Goal: Information Seeking & Learning: Understand process/instructions

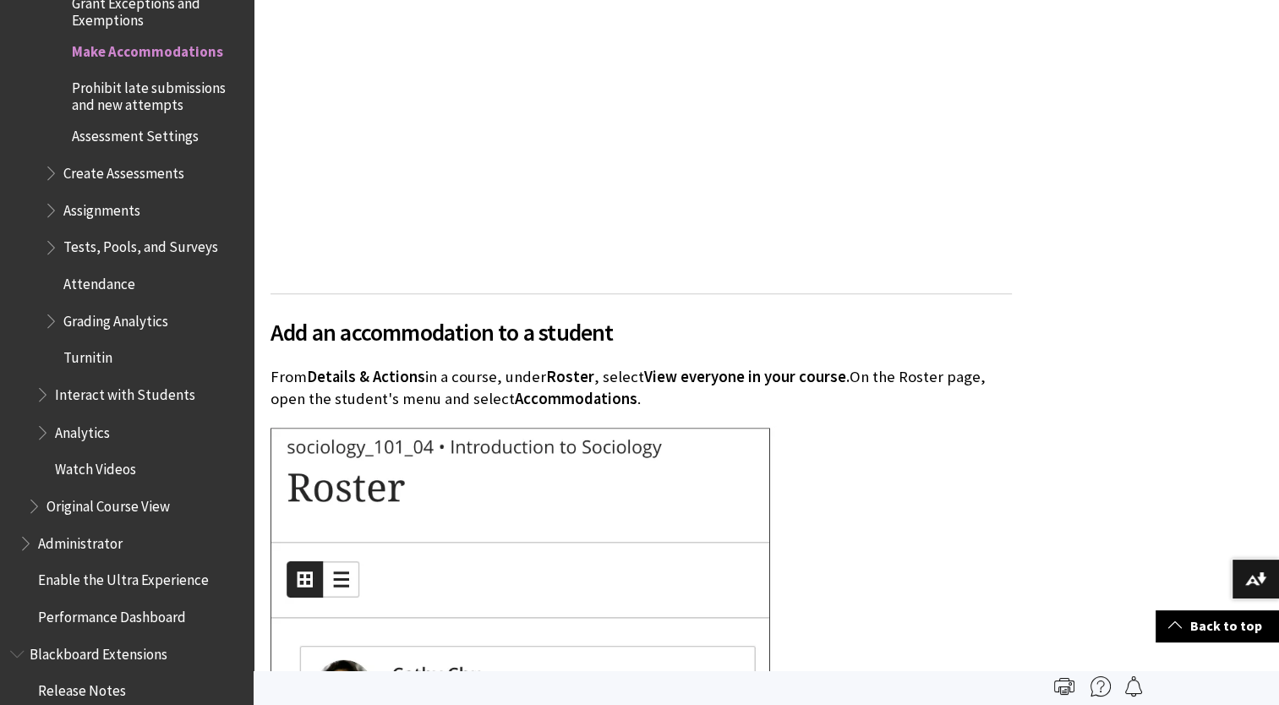
scroll to position [676, 0]
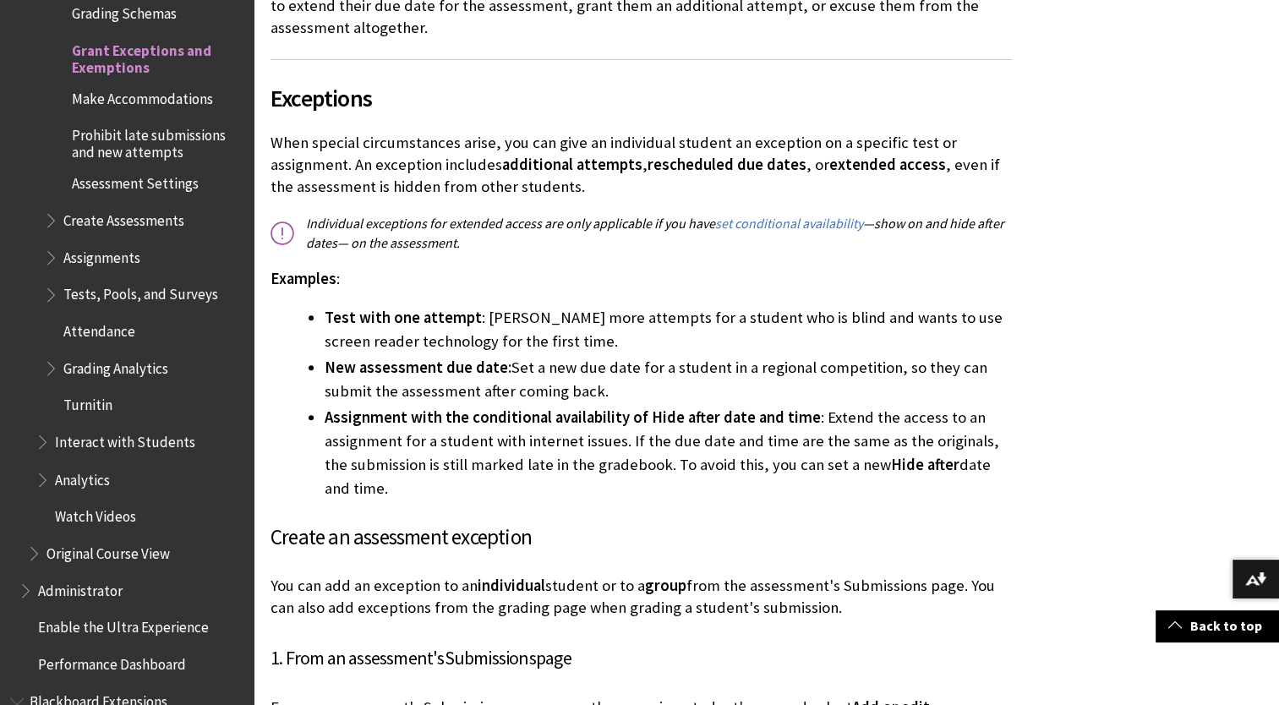
scroll to position [507, 0]
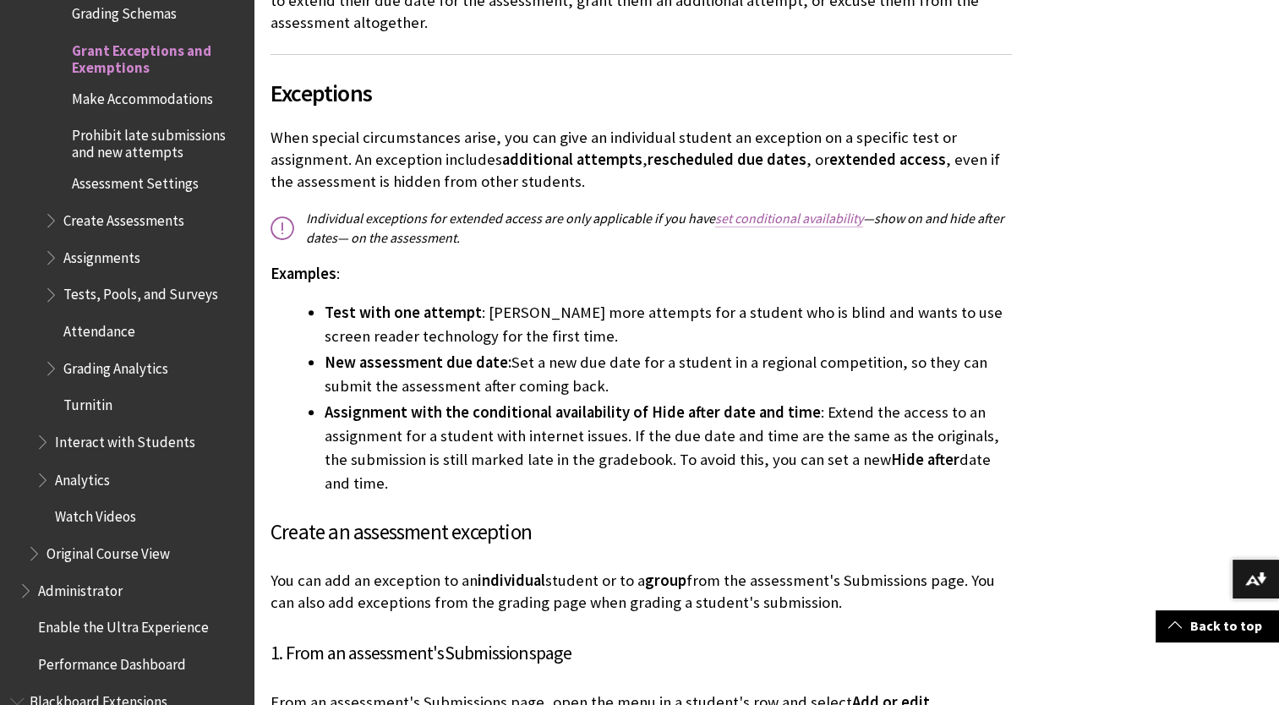
click at [795, 219] on link "set conditional availability" at bounding box center [789, 219] width 148 height 18
